Goal: Task Accomplishment & Management: Complete application form

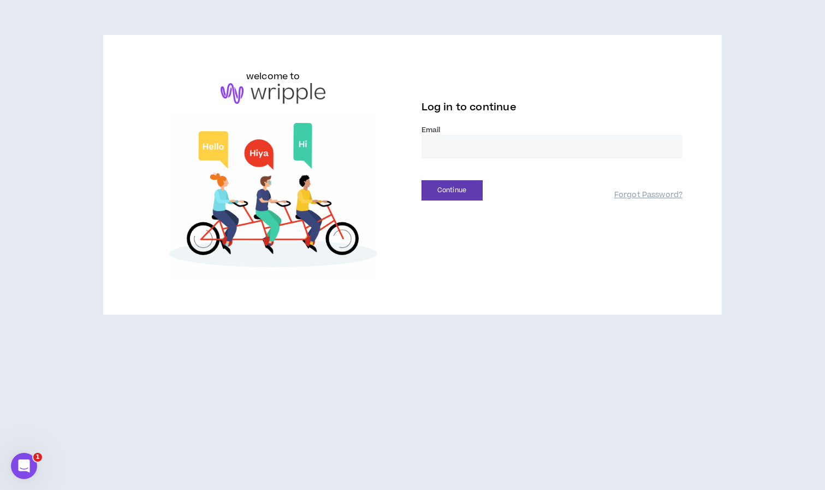
type input "**********"
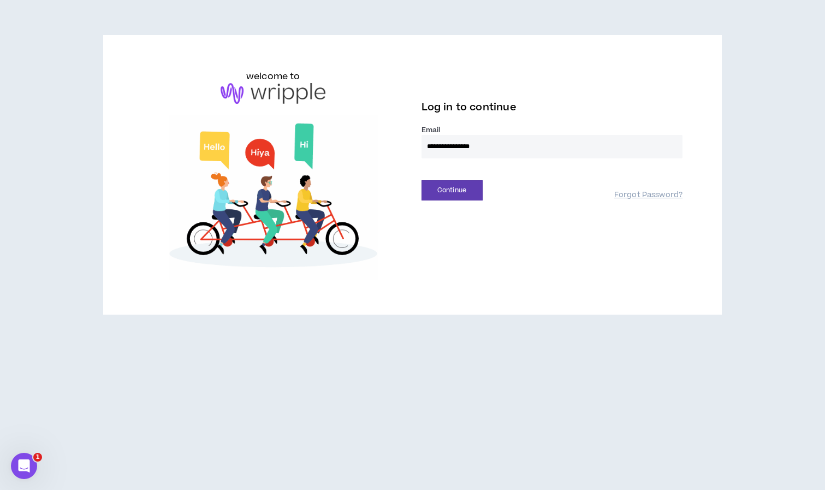
click at [452, 190] on button "Continue" at bounding box center [452, 190] width 61 height 20
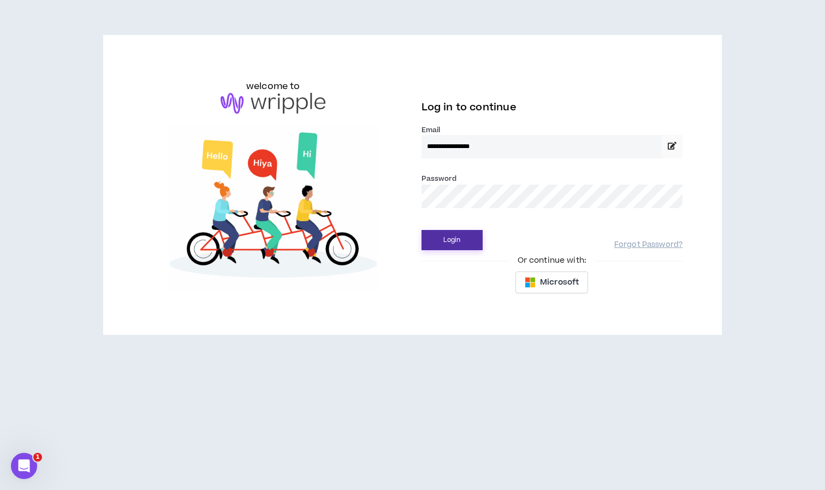
click at [442, 242] on button "Login" at bounding box center [452, 240] width 61 height 20
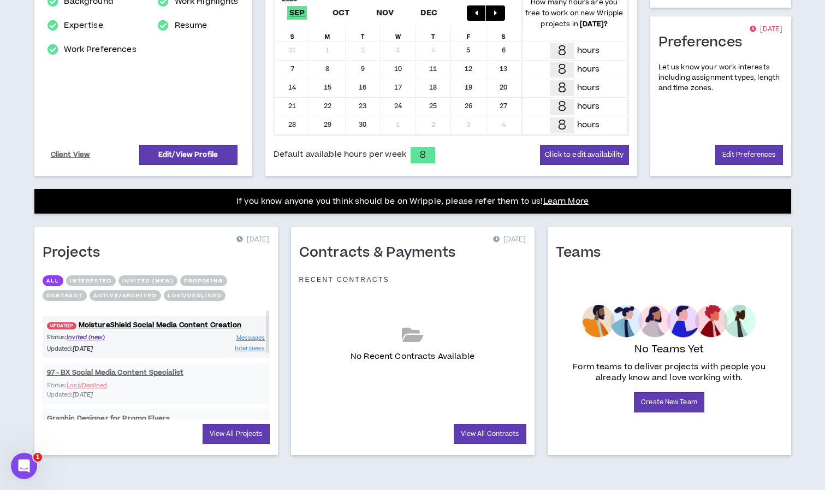
scroll to position [247, 0]
click at [254, 337] on span "Messages" at bounding box center [250, 338] width 29 height 8
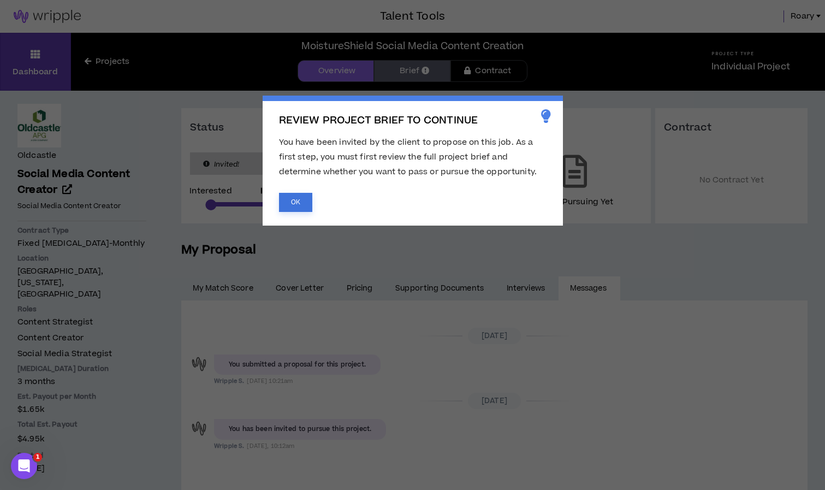
click at [291, 204] on button "OK" at bounding box center [295, 202] width 33 height 19
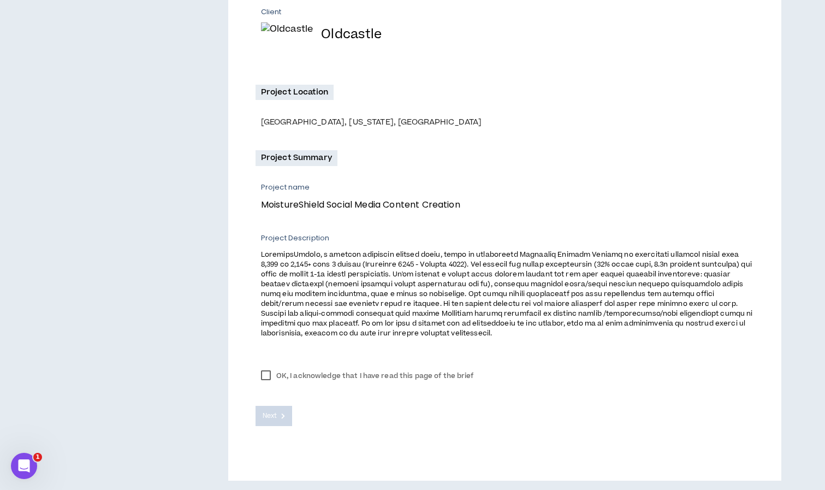
scroll to position [247, 0]
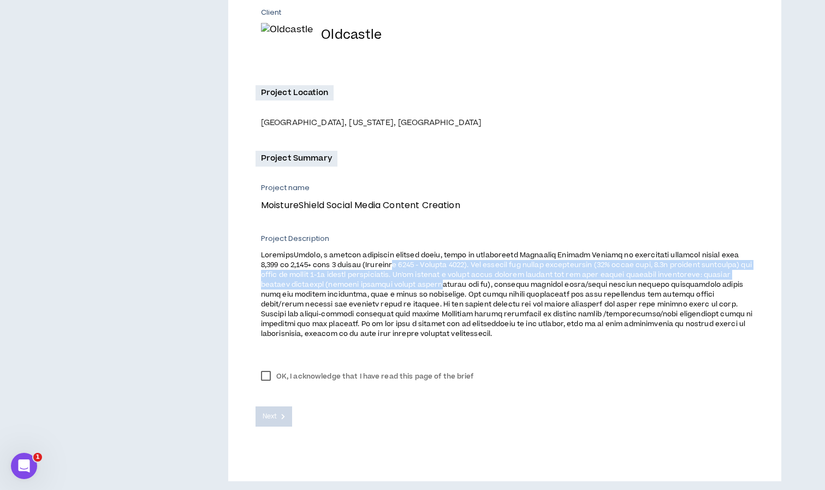
drag, startPoint x: 402, startPoint y: 261, endPoint x: 511, endPoint y: 277, distance: 109.9
click at [511, 277] on span at bounding box center [507, 294] width 492 height 88
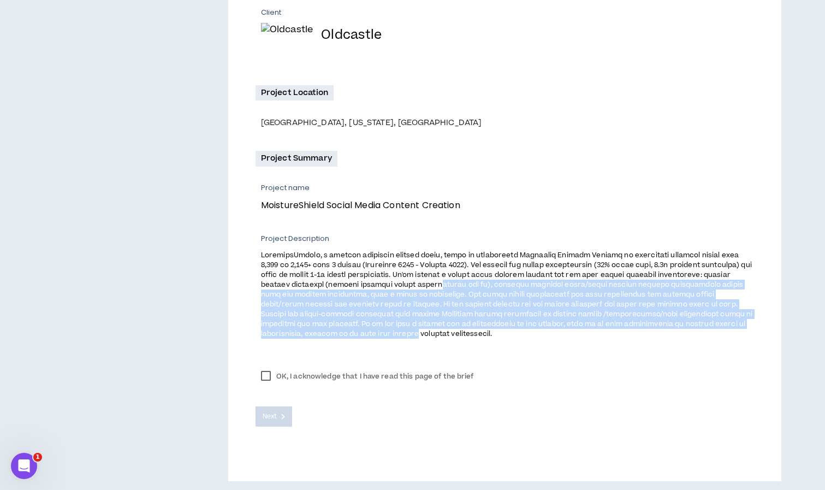
drag, startPoint x: 511, startPoint y: 278, endPoint x: 573, endPoint y: 335, distance: 84.3
click at [573, 335] on span at bounding box center [507, 294] width 492 height 88
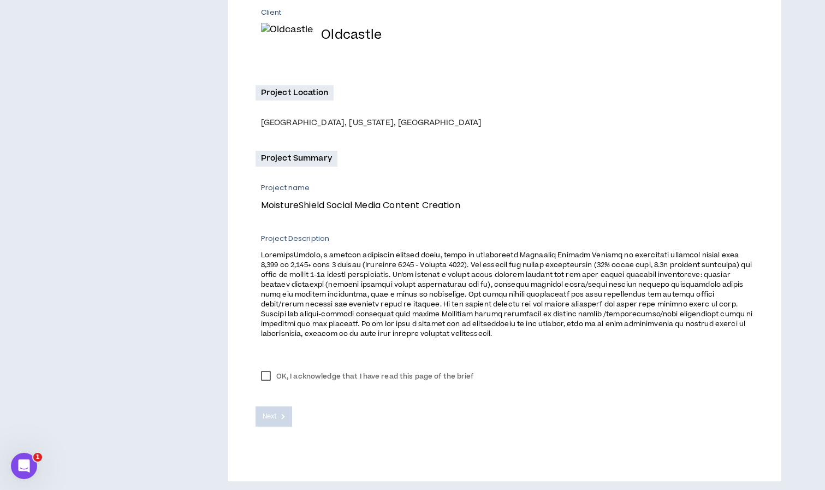
click at [266, 371] on label "OK, I acknowledge that I have read this page of the brief" at bounding box center [368, 376] width 224 height 16
click at [274, 413] on span "Next" at bounding box center [270, 416] width 14 height 10
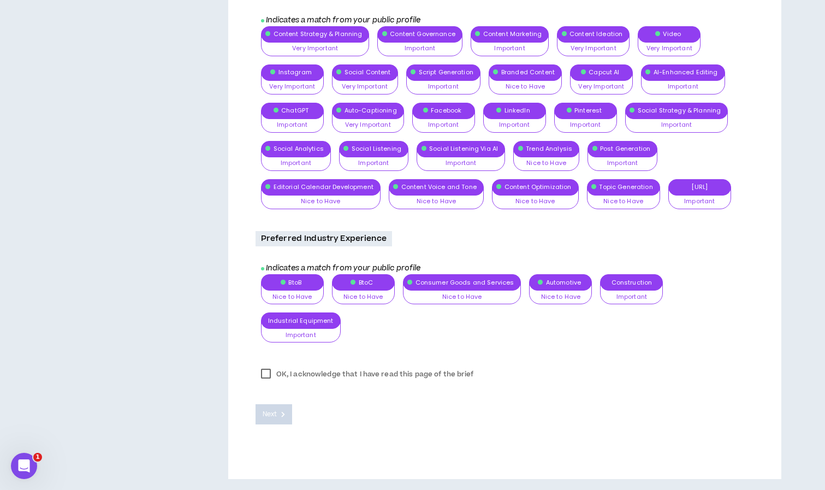
scroll to position [879, 0]
click at [264, 374] on label "OK, I acknowledge that I have read this page of the brief" at bounding box center [368, 374] width 224 height 16
click at [274, 416] on span "Next" at bounding box center [270, 414] width 14 height 10
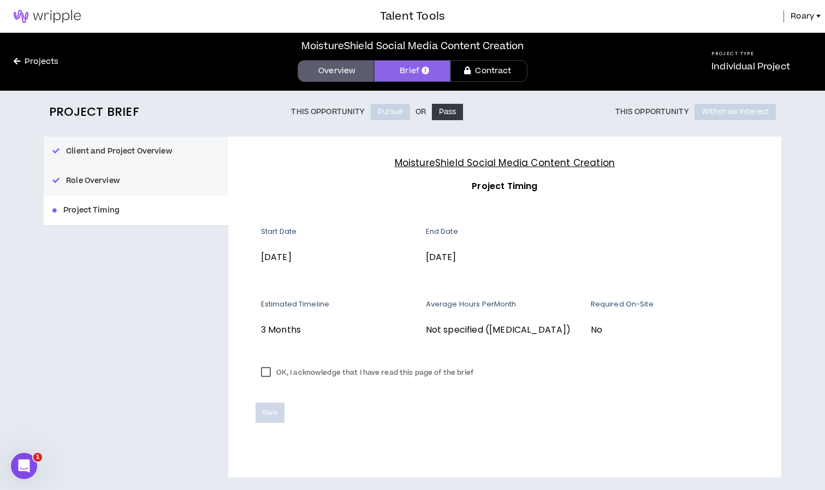
click at [268, 369] on label "OK, I acknowledge that I have read this page of the brief" at bounding box center [368, 372] width 224 height 16
click at [270, 412] on span "Save" at bounding box center [270, 412] width 15 height 10
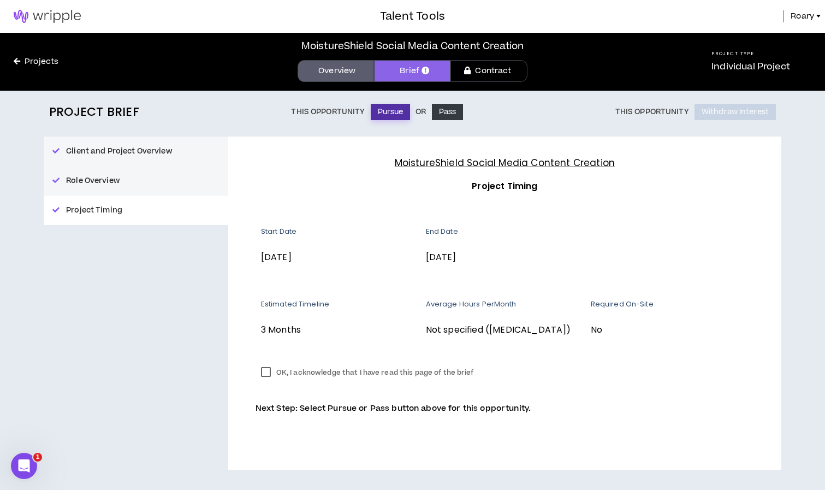
click at [389, 110] on button "Pursue" at bounding box center [391, 112] width 40 height 16
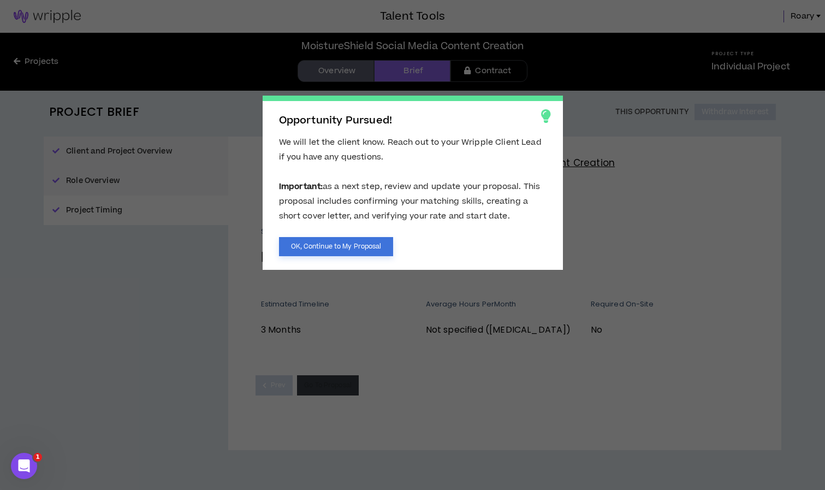
click at [321, 244] on button "OK, Continue to My Proposal" at bounding box center [336, 246] width 115 height 19
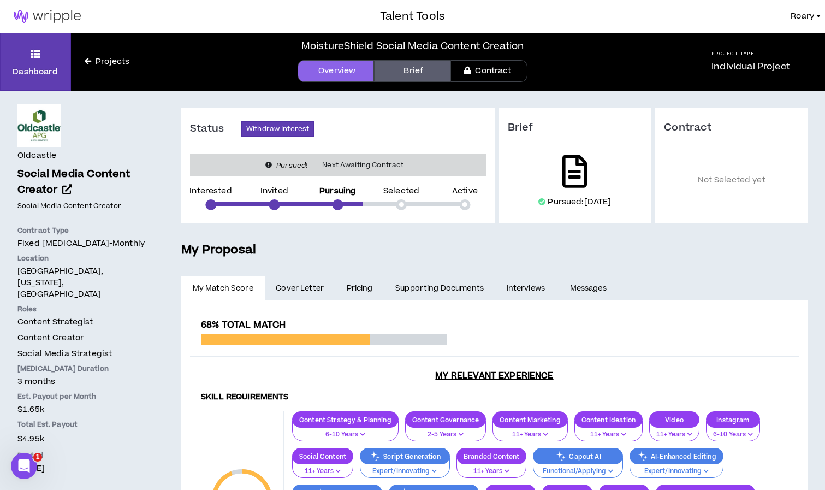
click at [568, 179] on icon at bounding box center [574, 171] width 25 height 33
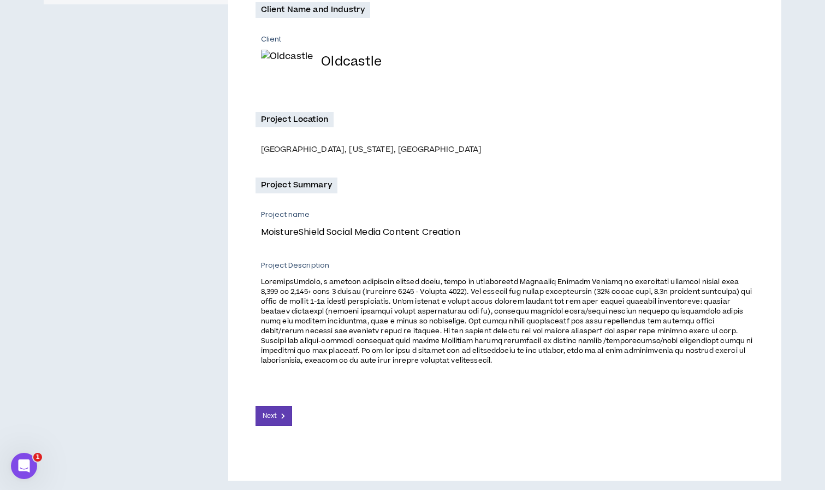
scroll to position [220, 0]
click at [267, 416] on span "Next" at bounding box center [270, 416] width 14 height 10
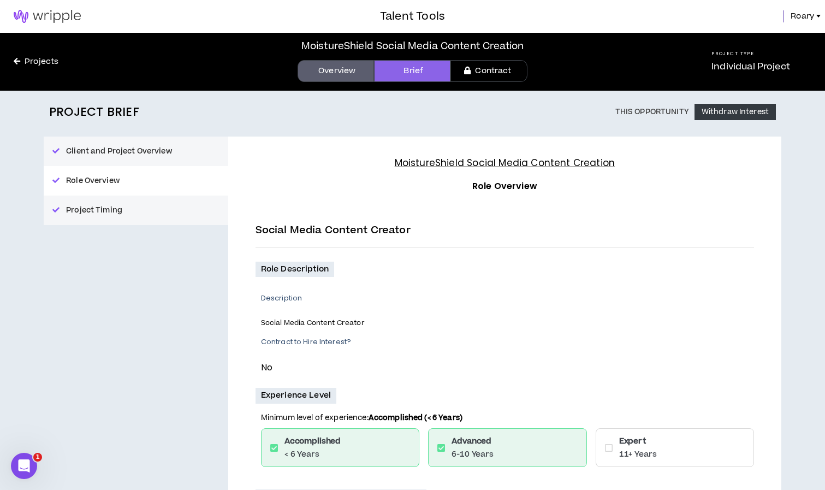
click at [32, 57] on link "Projects" at bounding box center [36, 62] width 72 height 12
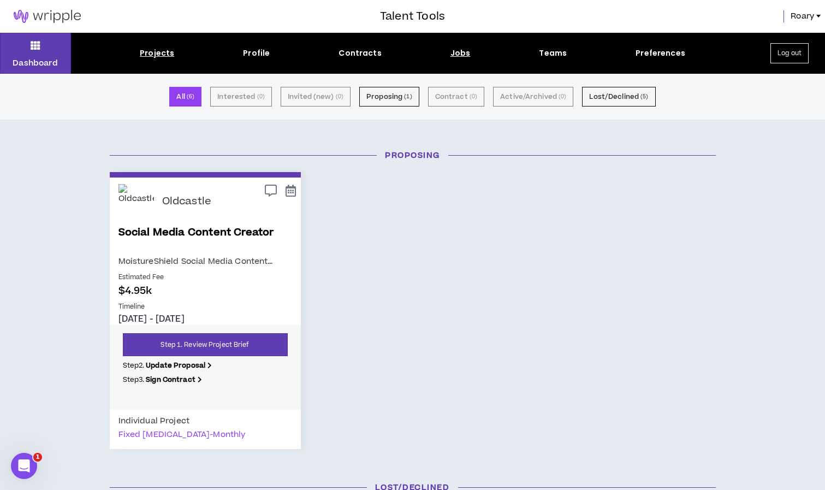
click at [457, 49] on div "Jobs" at bounding box center [461, 53] width 20 height 11
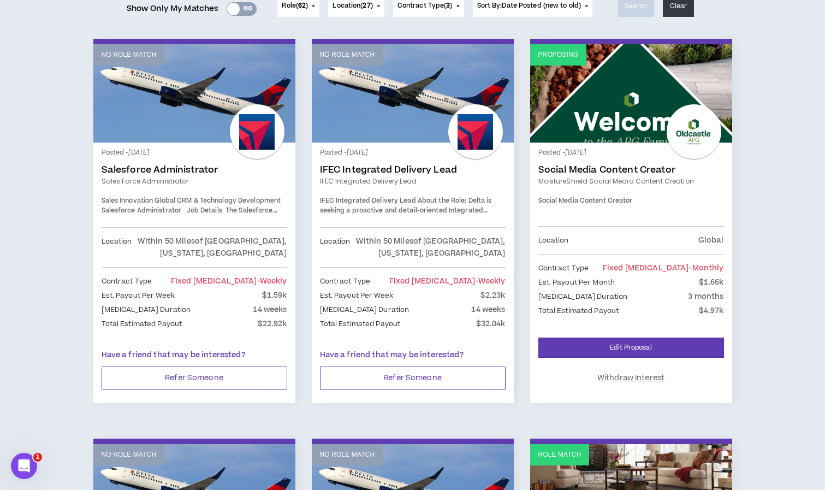
scroll to position [170, 0]
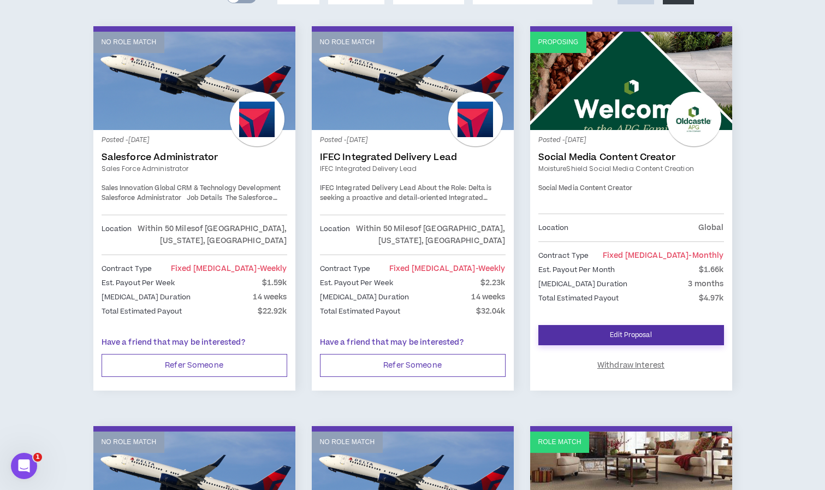
click at [632, 331] on link "Edit Proposal" at bounding box center [631, 335] width 186 height 20
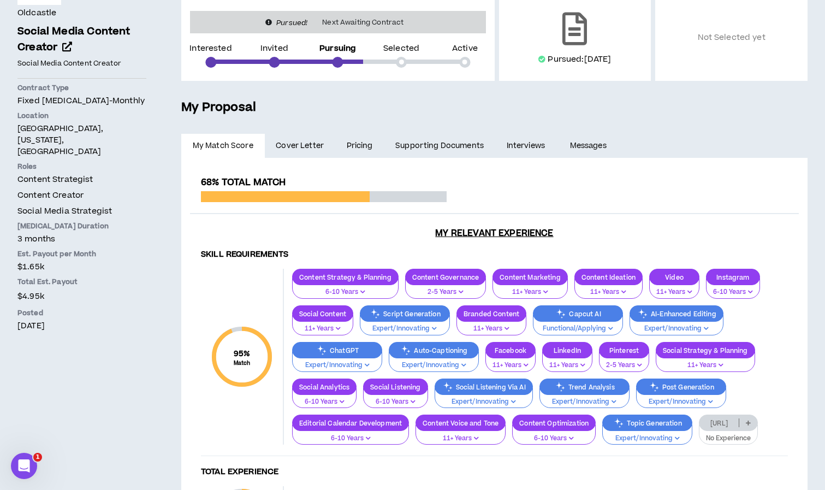
scroll to position [171, 0]
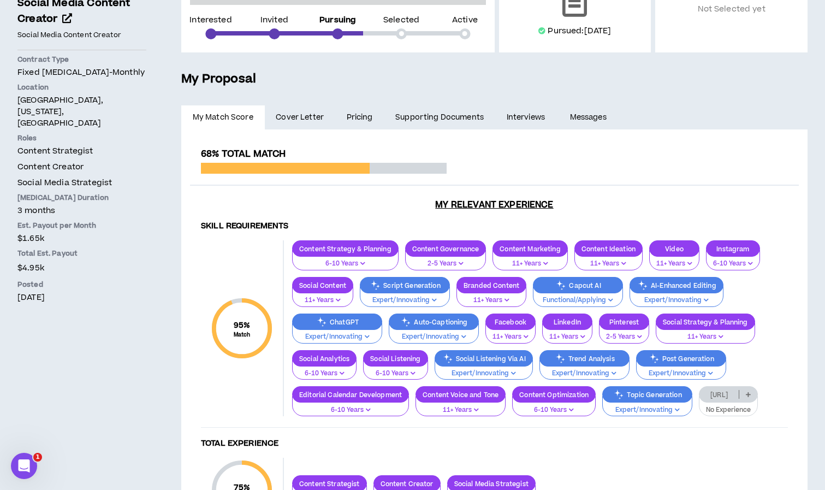
click at [351, 120] on link "Pricing" at bounding box center [359, 117] width 49 height 24
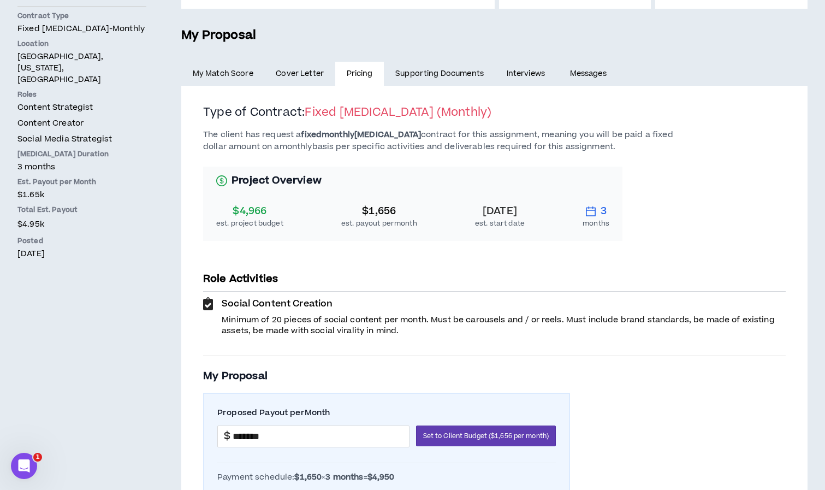
scroll to position [217, 0]
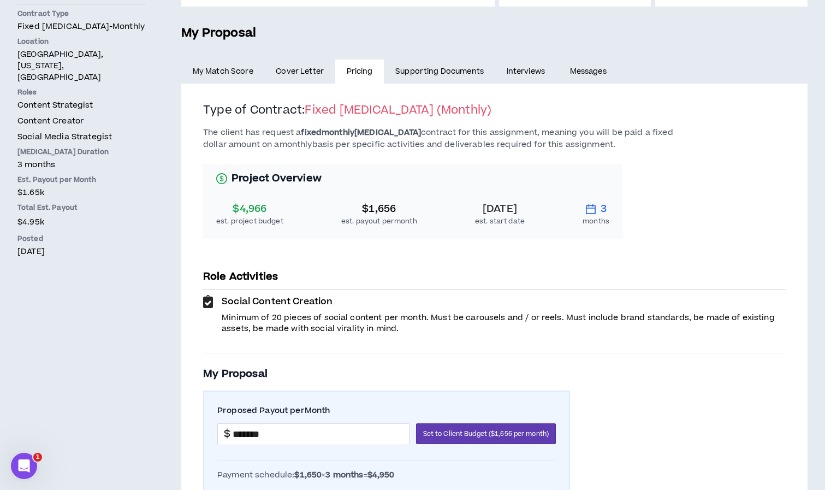
click at [209, 300] on icon at bounding box center [208, 301] width 10 height 13
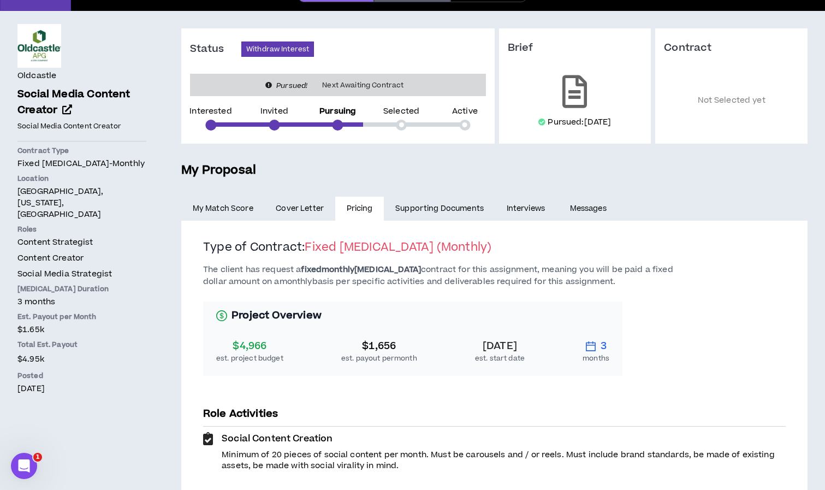
scroll to position [81, 0]
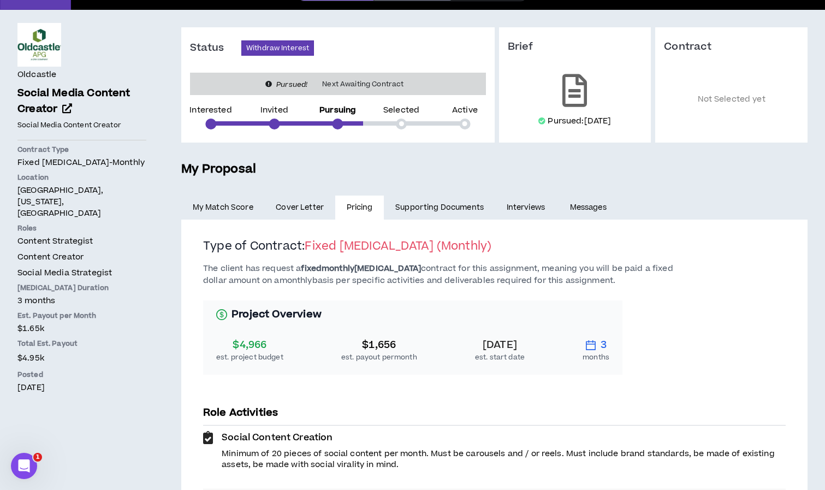
click at [292, 205] on span "Cover Letter" at bounding box center [300, 207] width 48 height 12
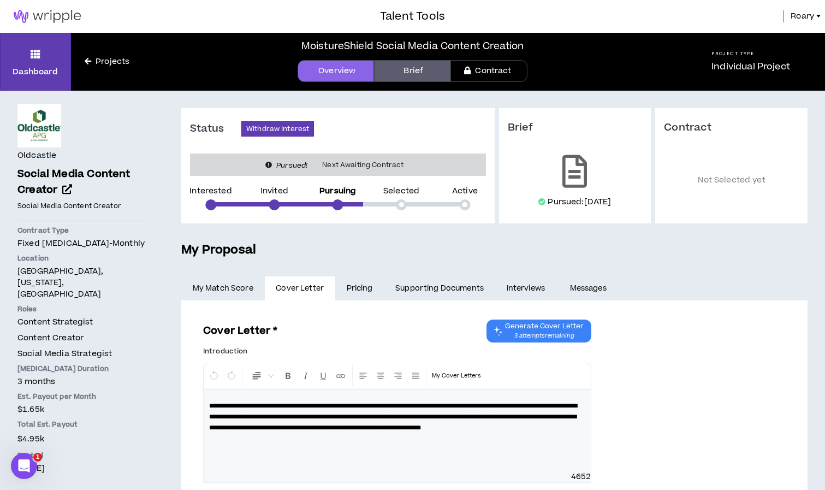
click at [424, 288] on link "Supporting Documents" at bounding box center [439, 288] width 111 height 24
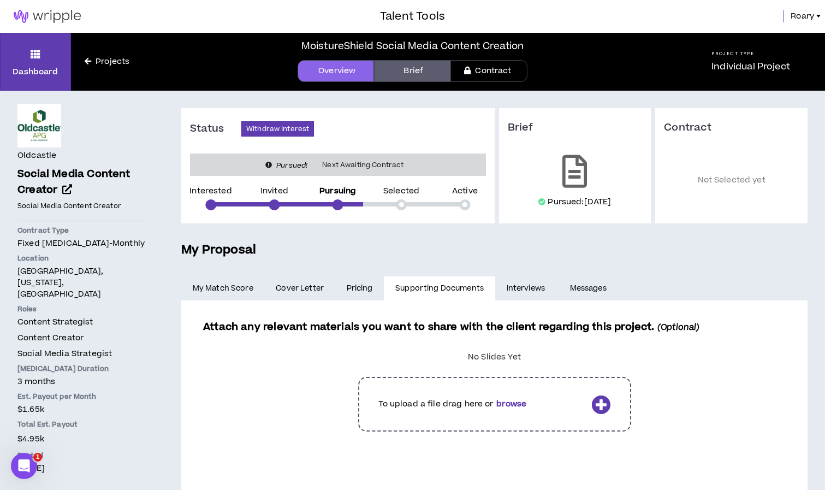
click at [509, 289] on link "Interviews" at bounding box center [526, 288] width 63 height 24
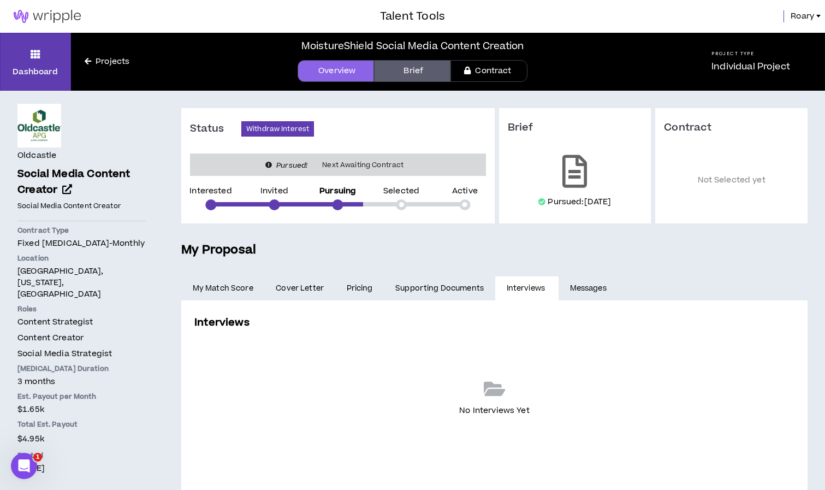
click at [582, 288] on link "Messages" at bounding box center [590, 288] width 62 height 24
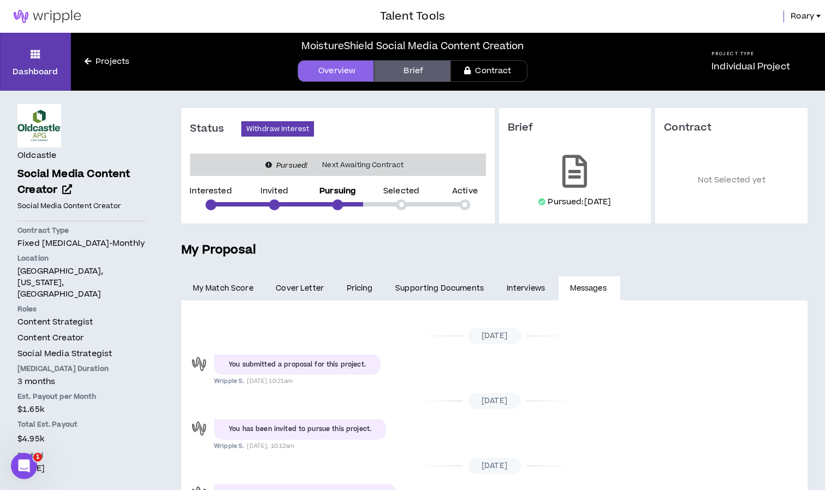
click at [106, 62] on link "Projects" at bounding box center [107, 62] width 72 height 12
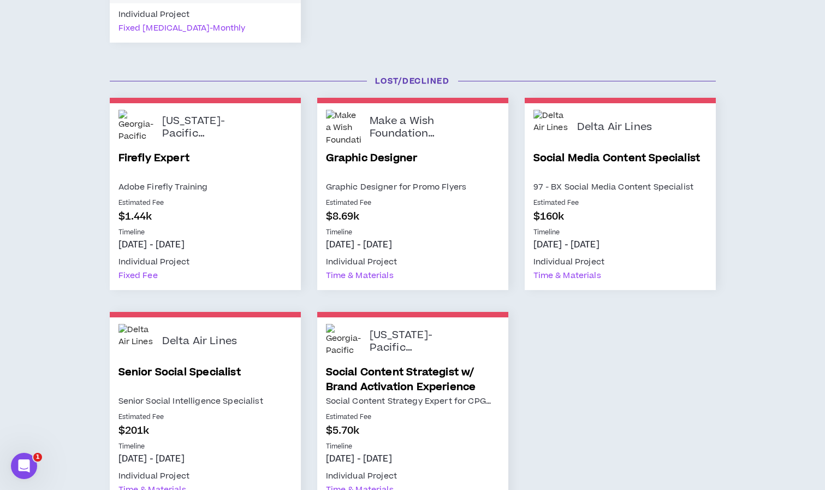
scroll to position [406, 0]
click at [340, 250] on p "Oct 1, 2024 - Mar 31, 2025" at bounding box center [413, 245] width 174 height 12
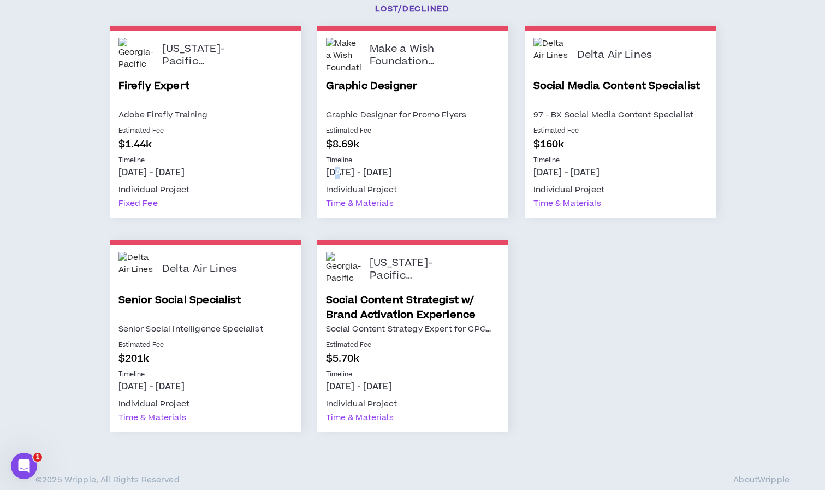
scroll to position [478, 0]
click at [215, 316] on link "Senior Social Specialist" at bounding box center [205, 307] width 174 height 29
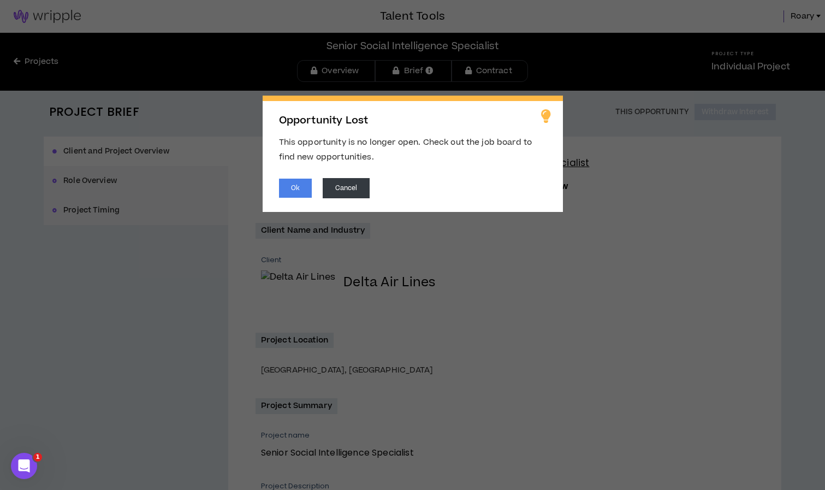
click at [310, 199] on div "Opportunity Lost This opportunity is no longer open. Check out the job board to…" at bounding box center [413, 154] width 300 height 116
click at [287, 181] on button "Ok" at bounding box center [295, 188] width 33 height 19
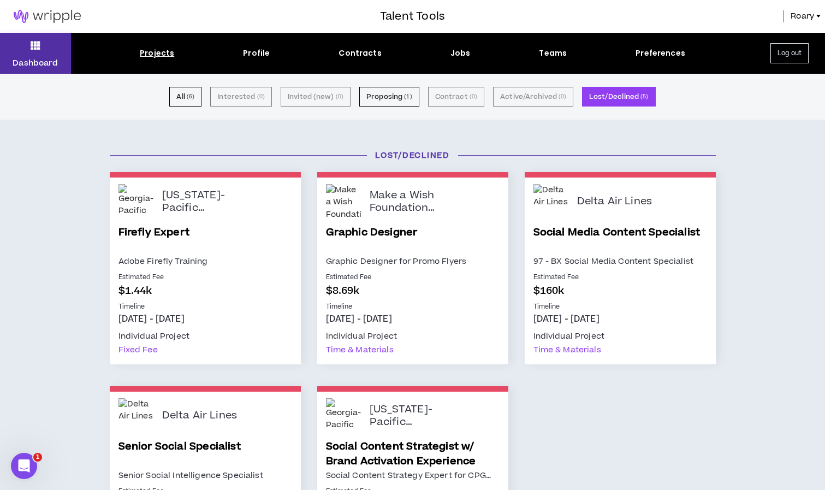
click at [34, 40] on icon at bounding box center [36, 45] width 10 height 15
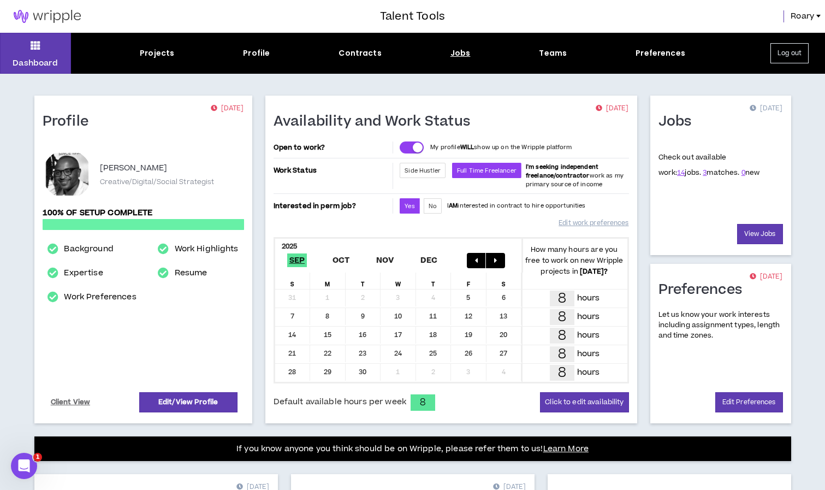
click at [464, 58] on div "Jobs" at bounding box center [461, 53] width 20 height 11
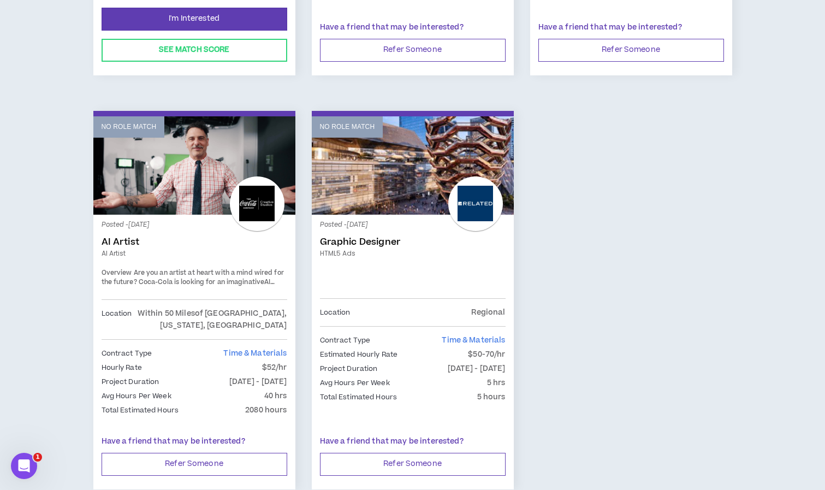
scroll to position [1728, 0]
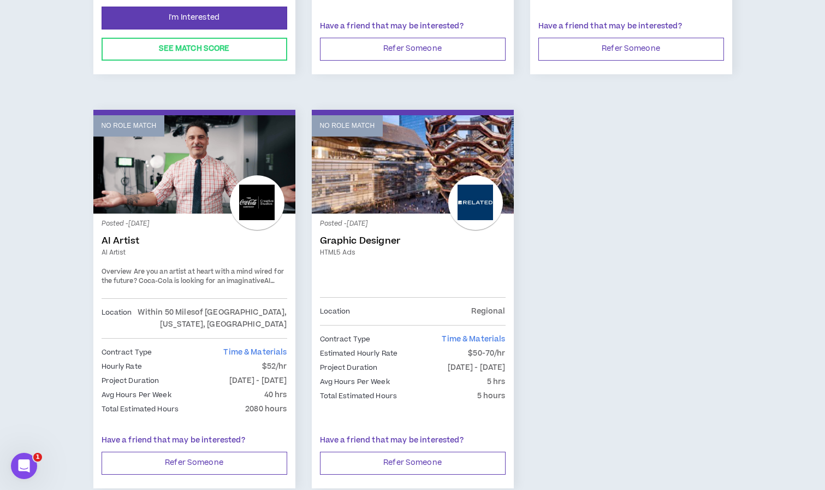
click at [195, 171] on link "No Role Match" at bounding box center [194, 164] width 202 height 98
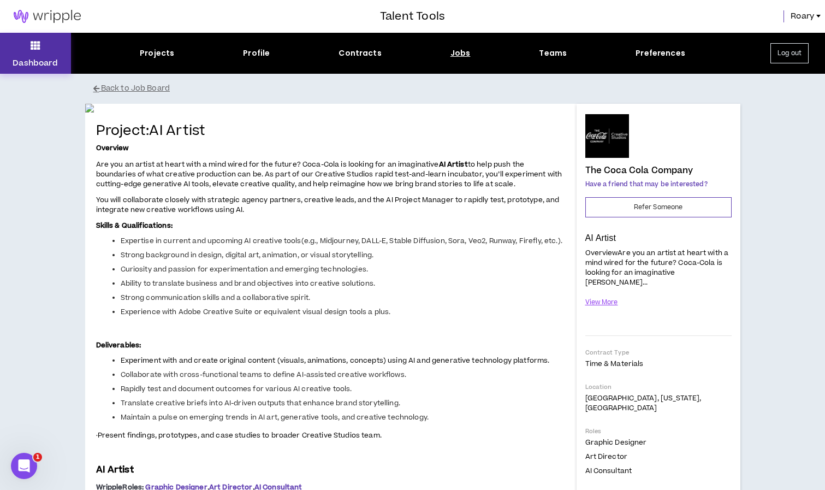
click at [36, 50] on icon at bounding box center [36, 45] width 10 height 15
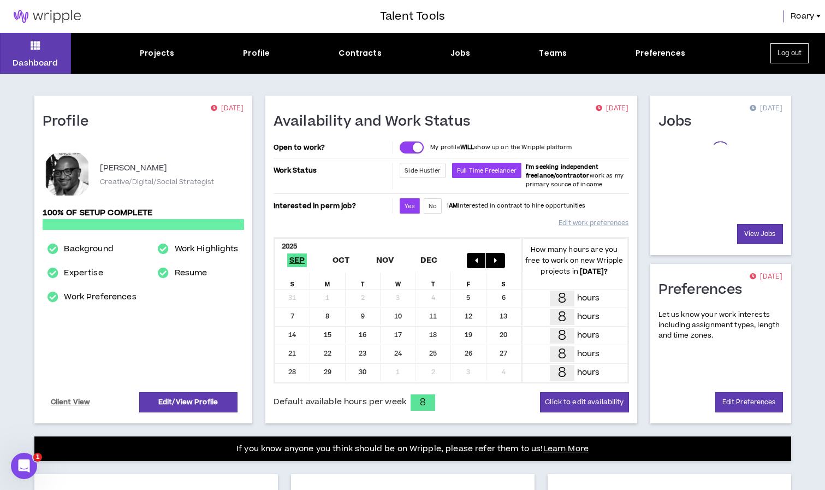
click at [48, 16] on img at bounding box center [47, 16] width 94 height 13
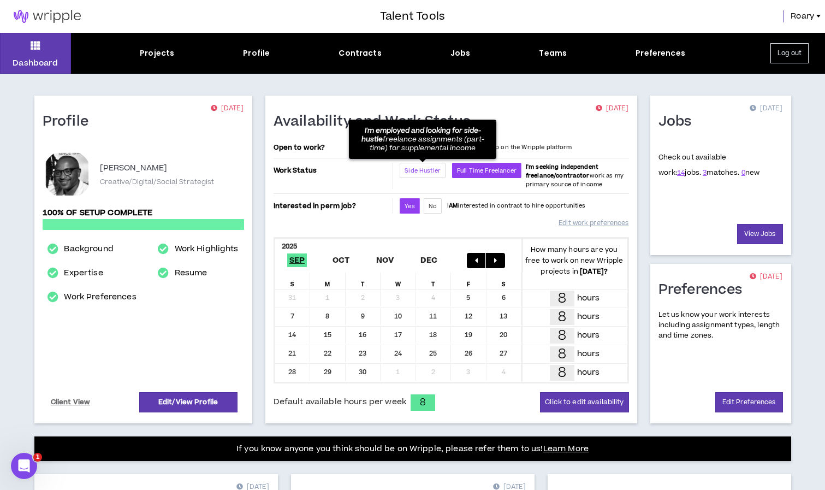
click at [417, 168] on span "Side Hustler" at bounding box center [423, 171] width 36 height 8
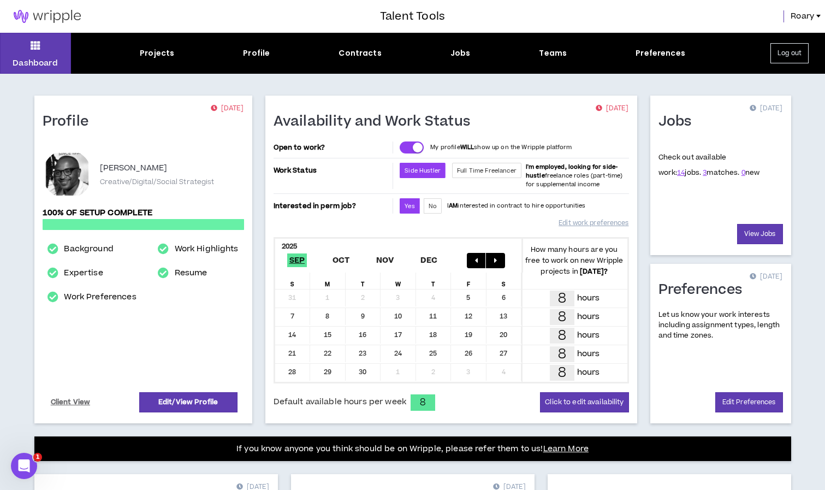
click at [43, 17] on img at bounding box center [47, 16] width 94 height 13
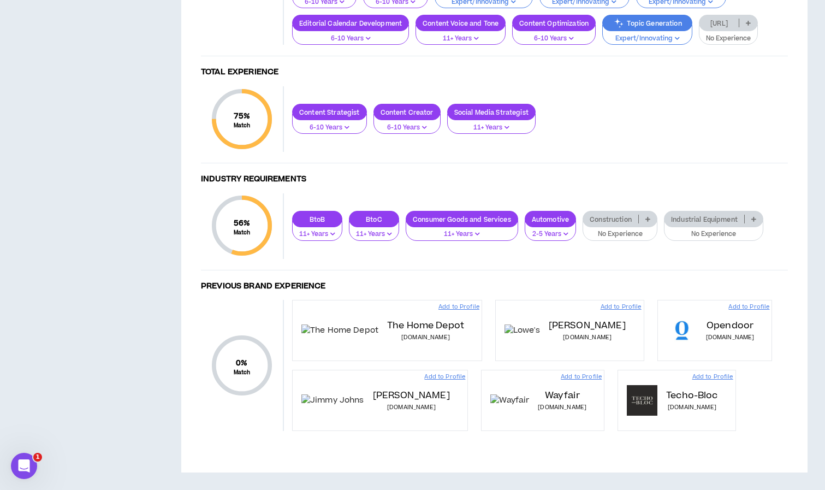
scroll to position [738, 0]
